Goal: Navigation & Orientation: Find specific page/section

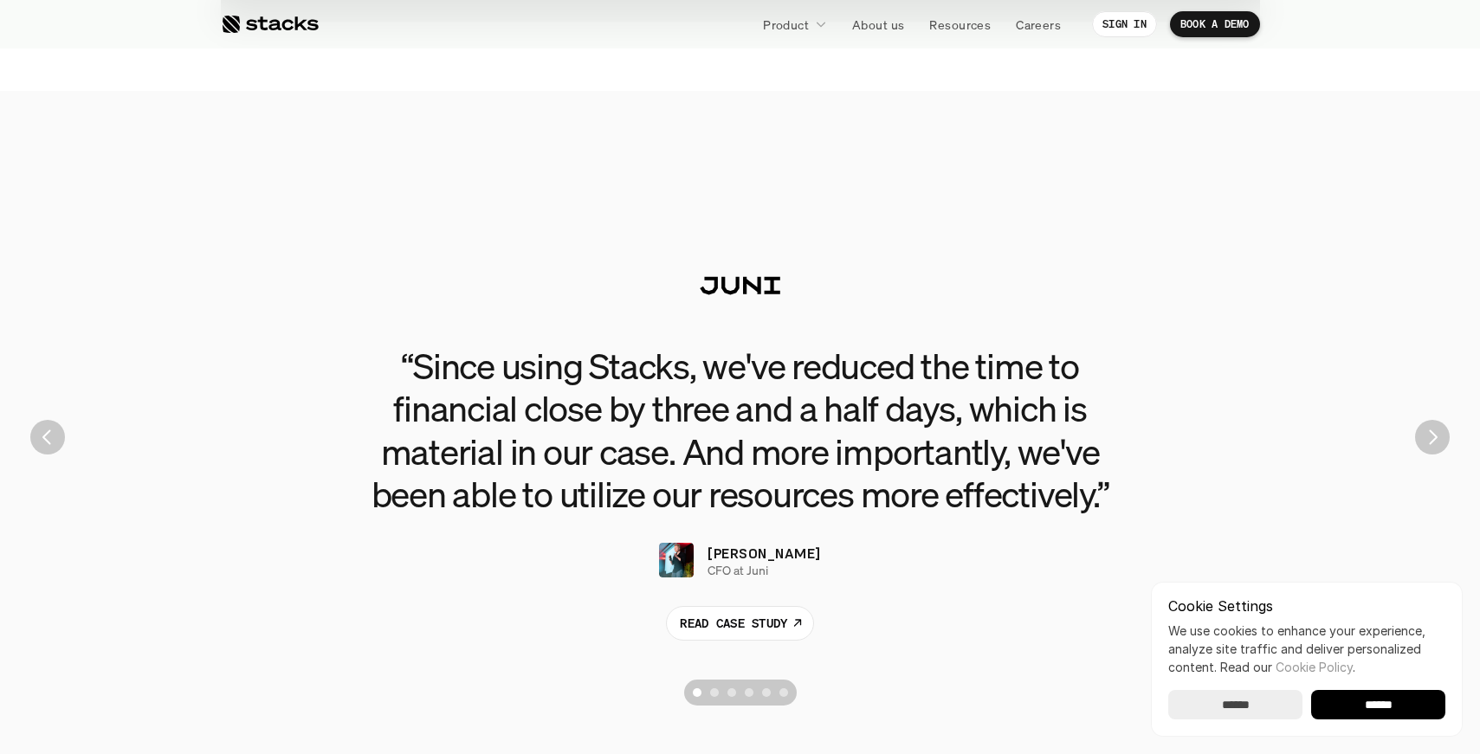
scroll to position [3937, 0]
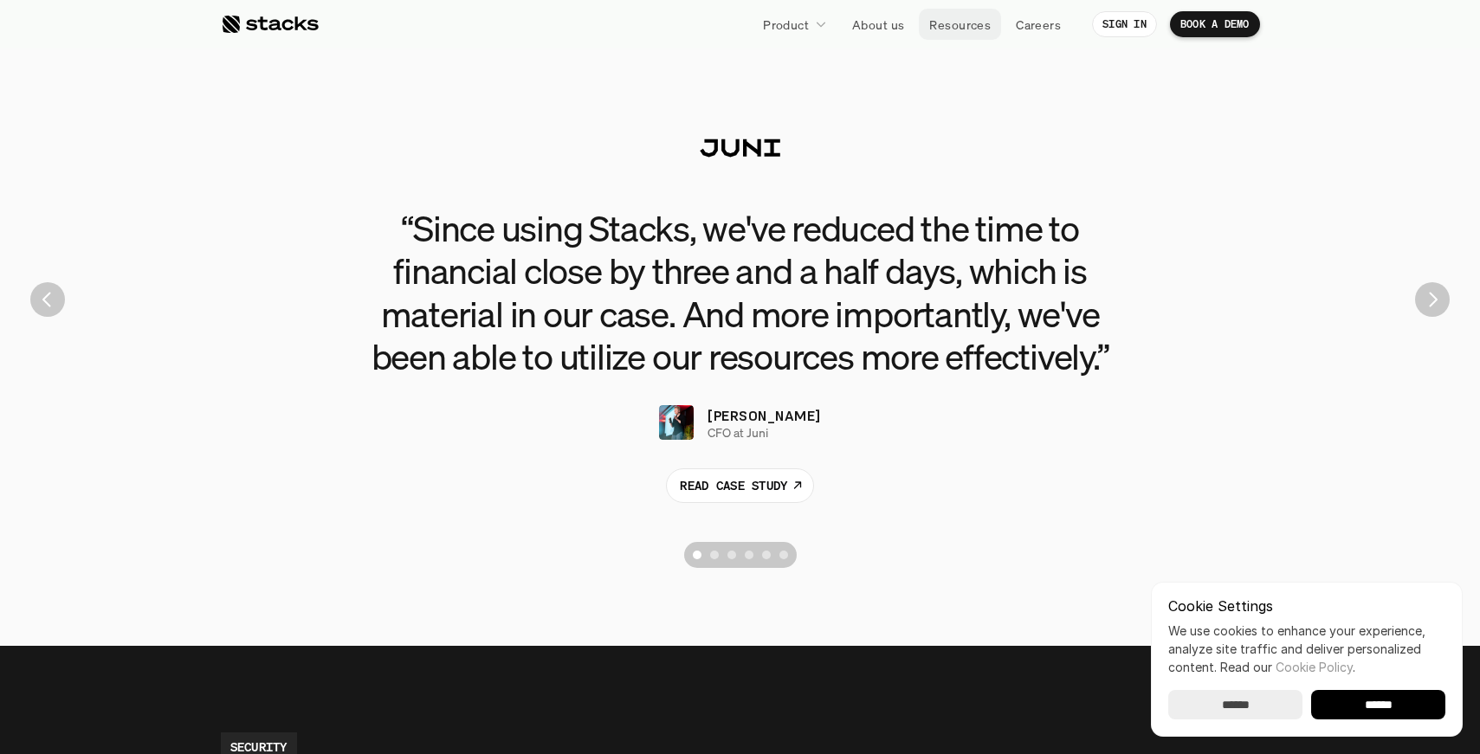
click at [957, 32] on p "Resources" at bounding box center [959, 25] width 61 height 18
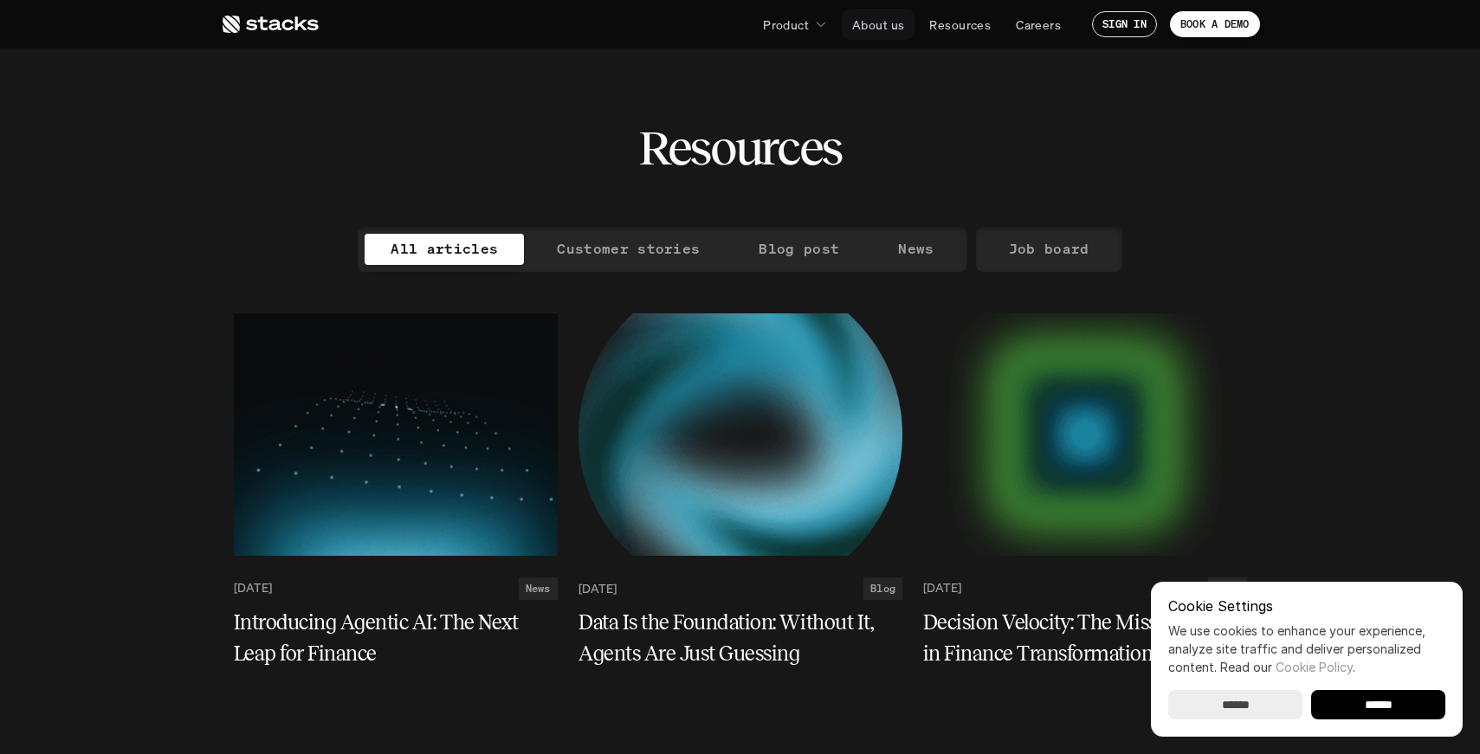
click at [883, 25] on p "About us" at bounding box center [878, 25] width 52 height 18
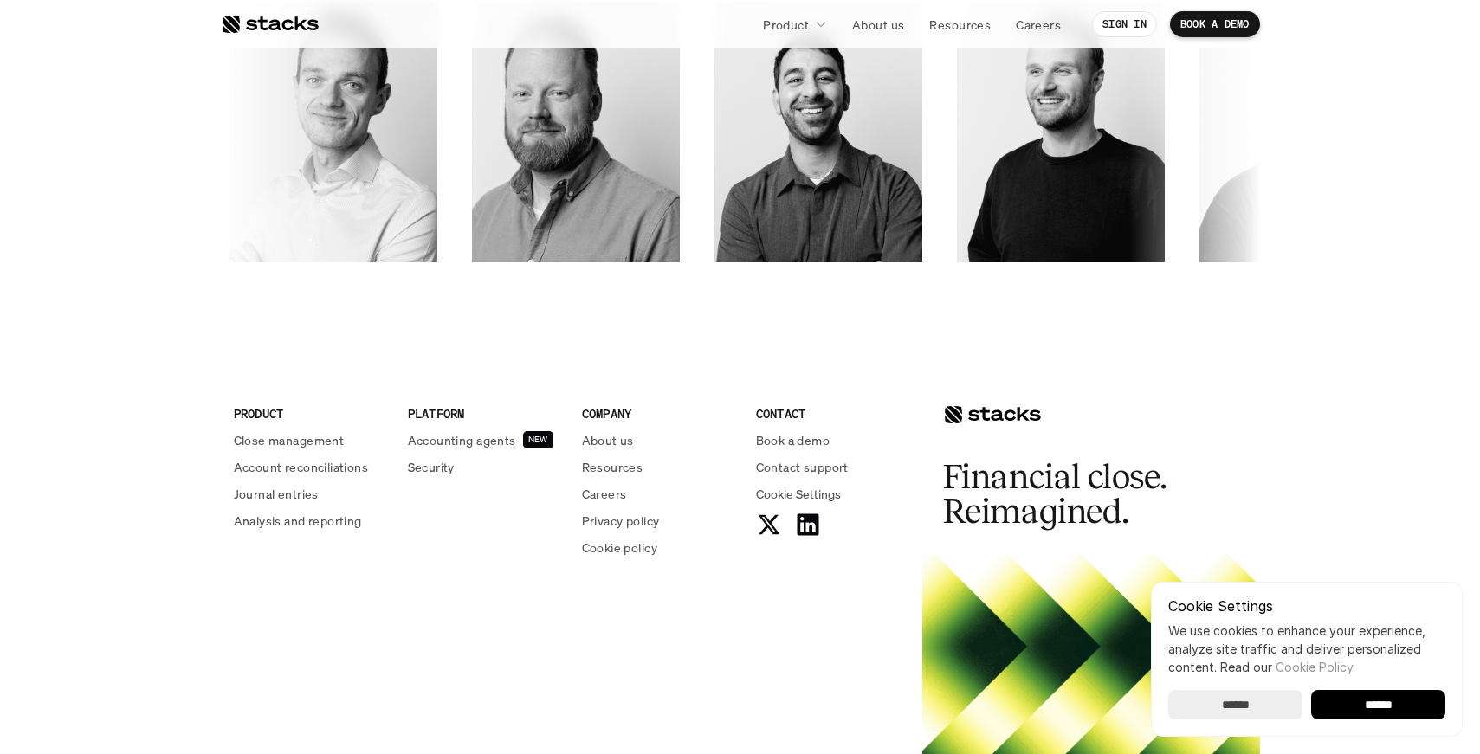
scroll to position [2873, 0]
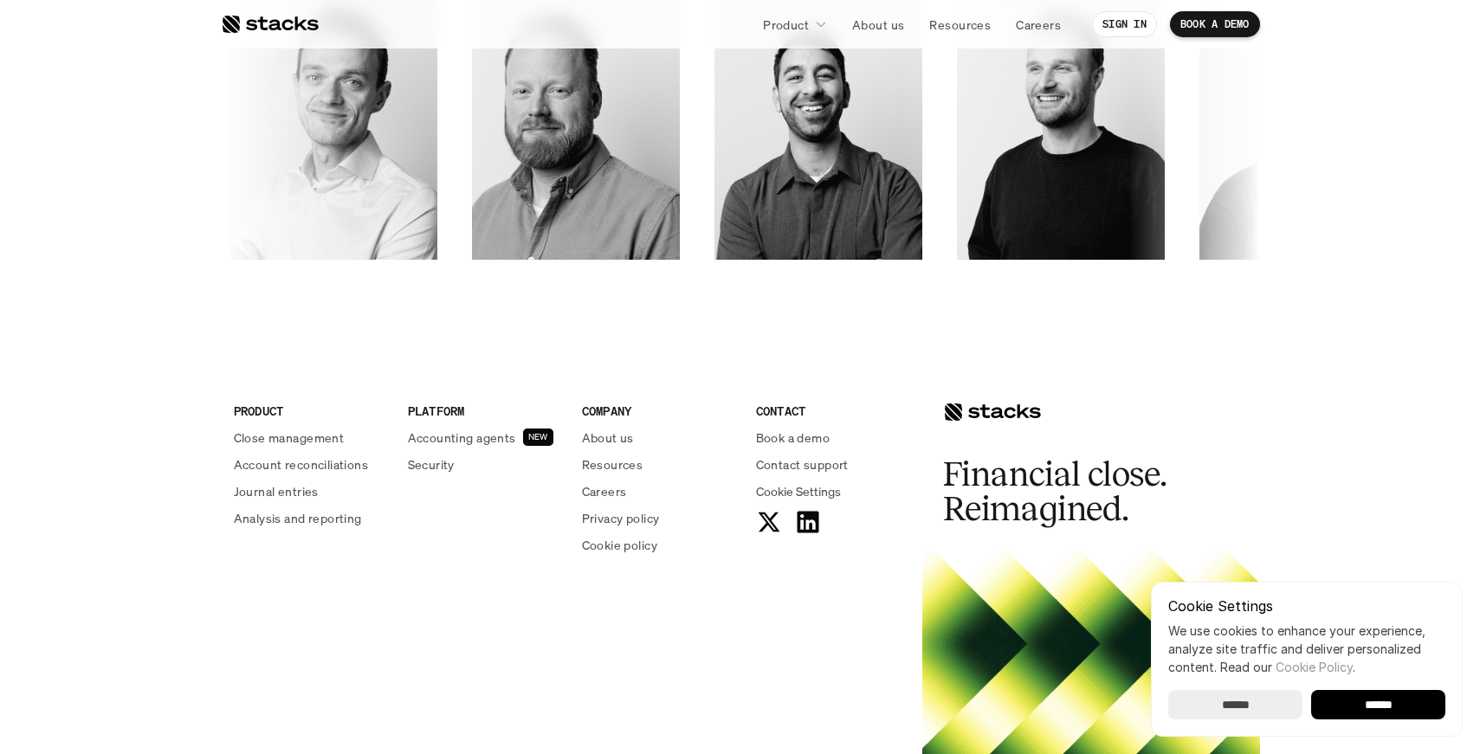
click at [240, 22] on div at bounding box center [270, 24] width 98 height 21
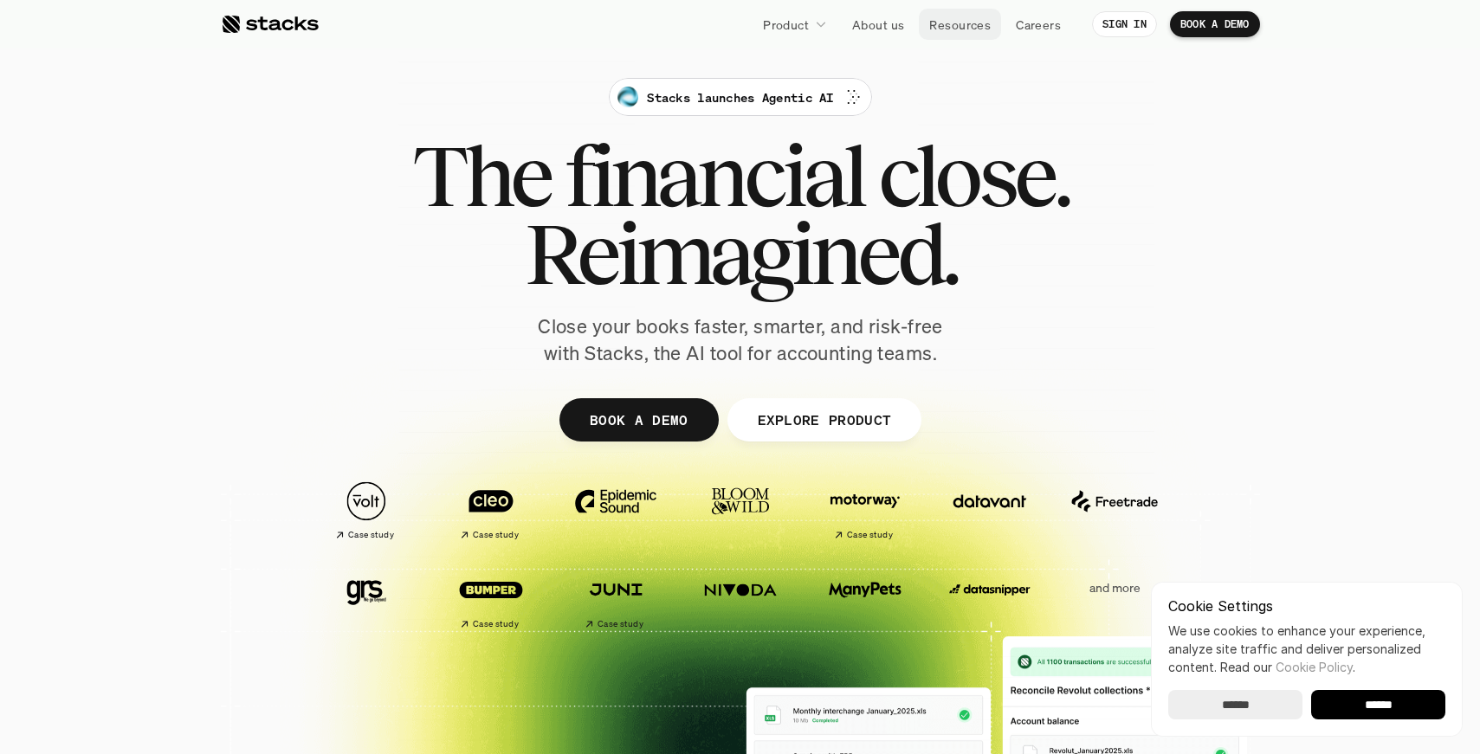
click at [959, 24] on p "Resources" at bounding box center [959, 25] width 61 height 18
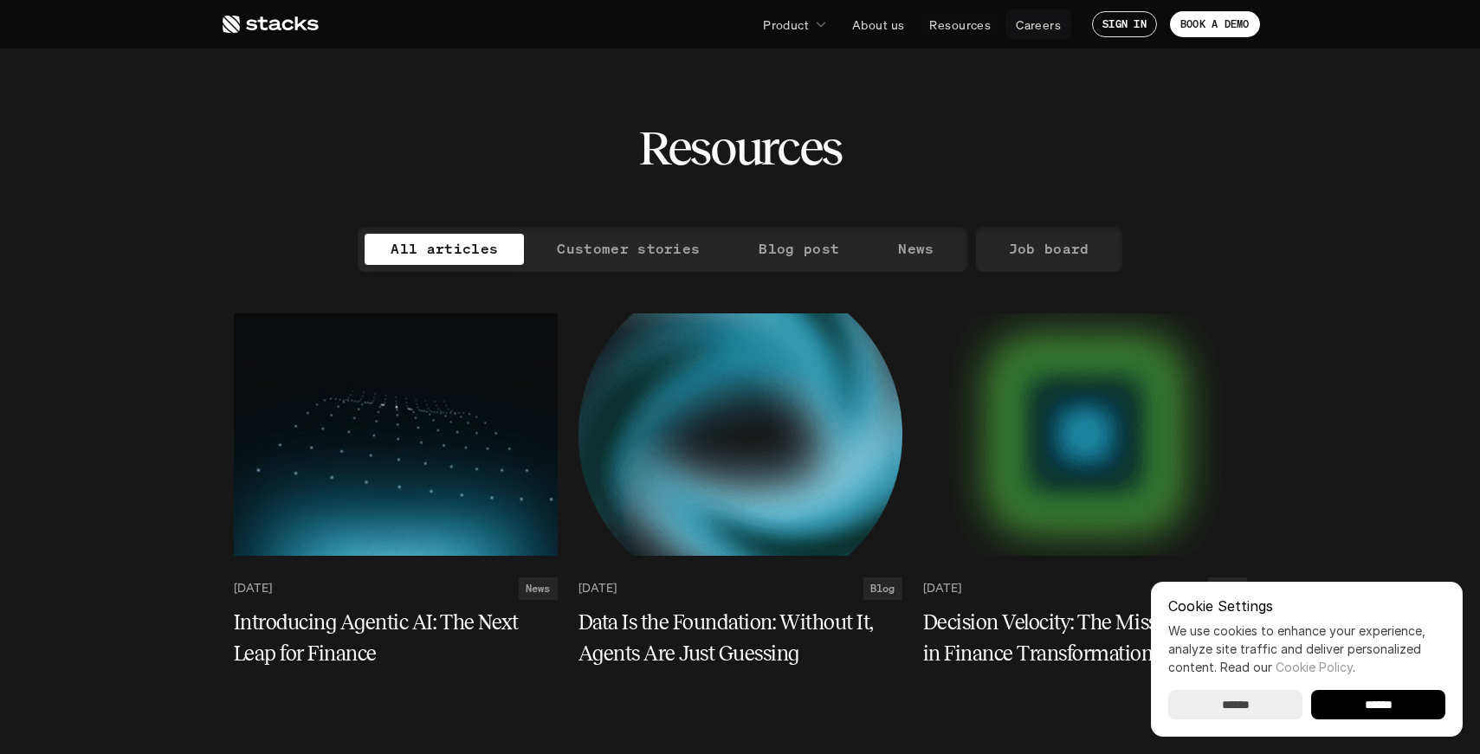
click at [1020, 22] on p "Careers" at bounding box center [1037, 25] width 45 height 18
